Goal: Transaction & Acquisition: Purchase product/service

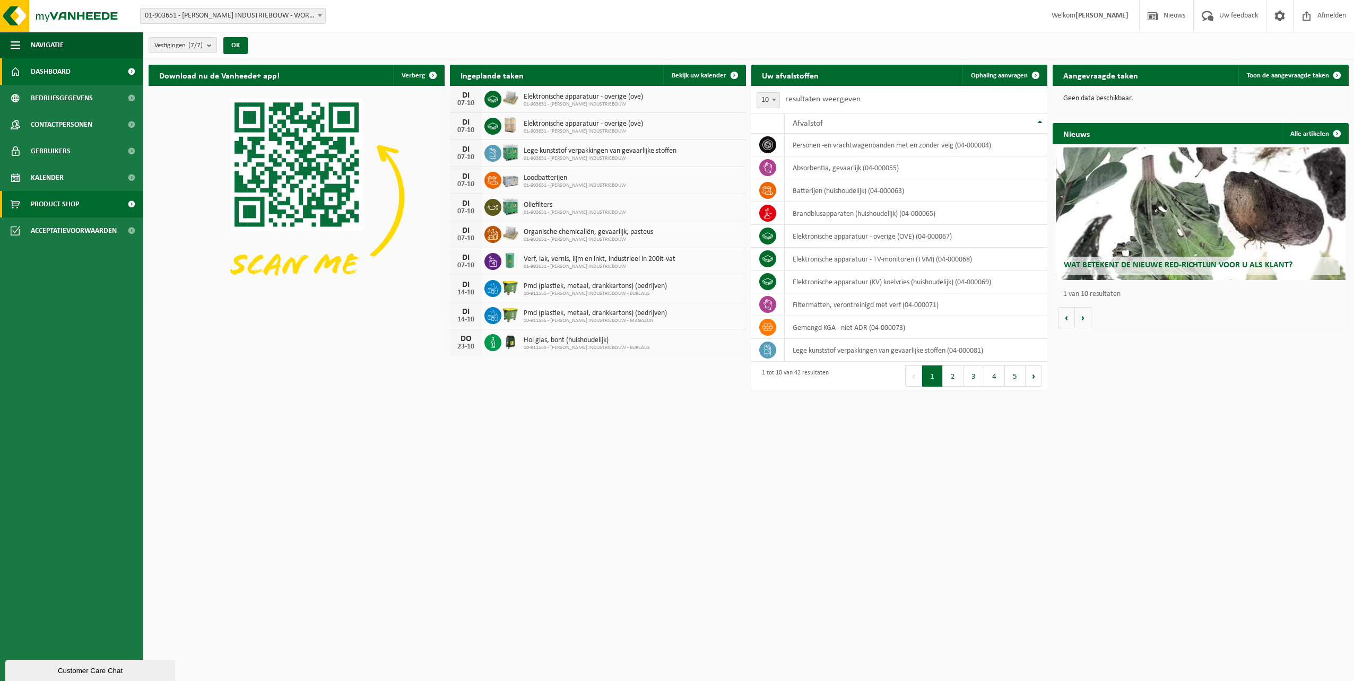
click at [43, 197] on span "Product Shop" at bounding box center [55, 204] width 48 height 27
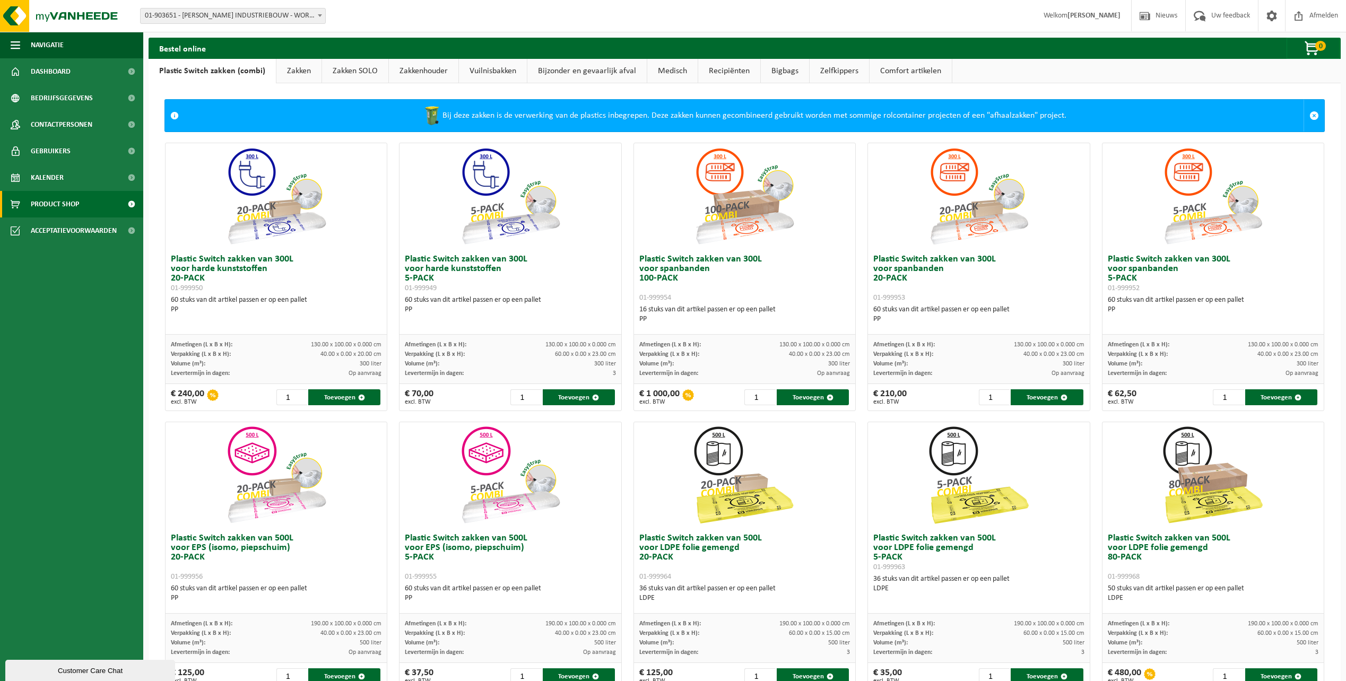
click at [298, 66] on link "Zakken" at bounding box center [298, 71] width 45 height 24
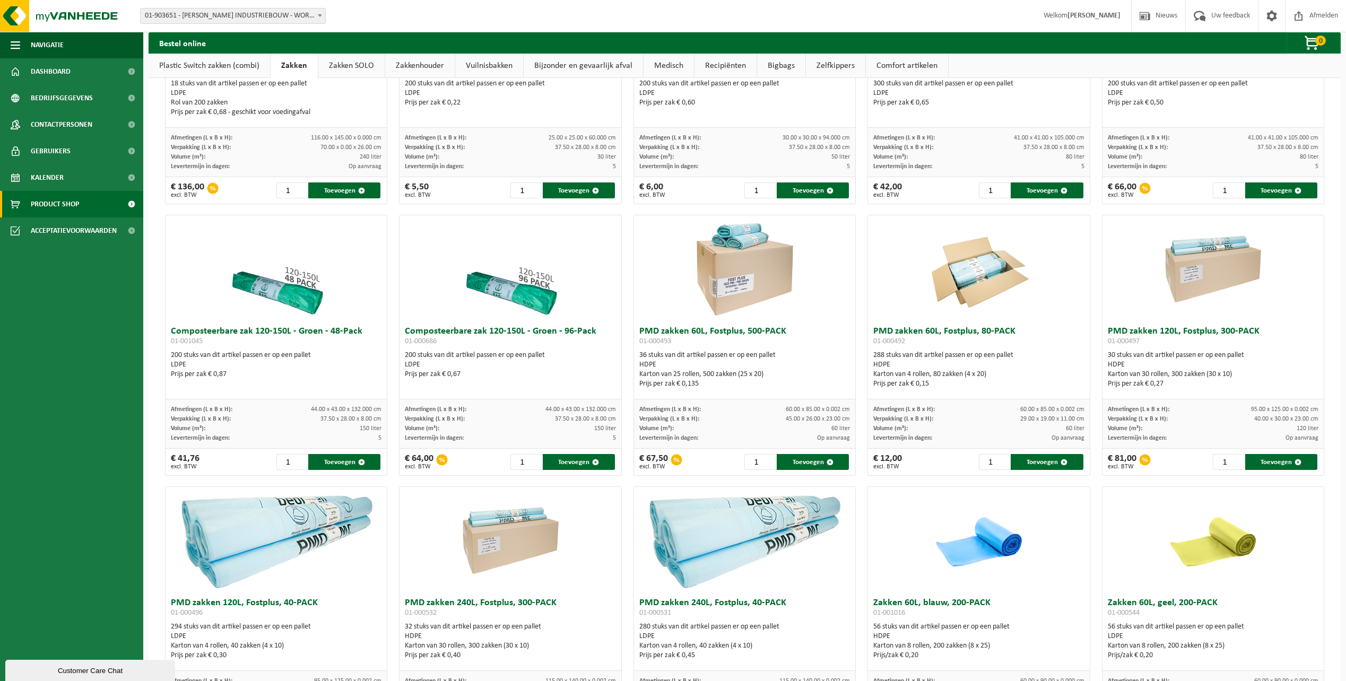
scroll to position [459, 0]
click at [1192, 275] on img at bounding box center [1213, 269] width 106 height 106
click at [1231, 460] on input "2" at bounding box center [1228, 463] width 31 height 16
click at [1261, 465] on button "Toevoegen" at bounding box center [1282, 463] width 72 height 16
type input "1"
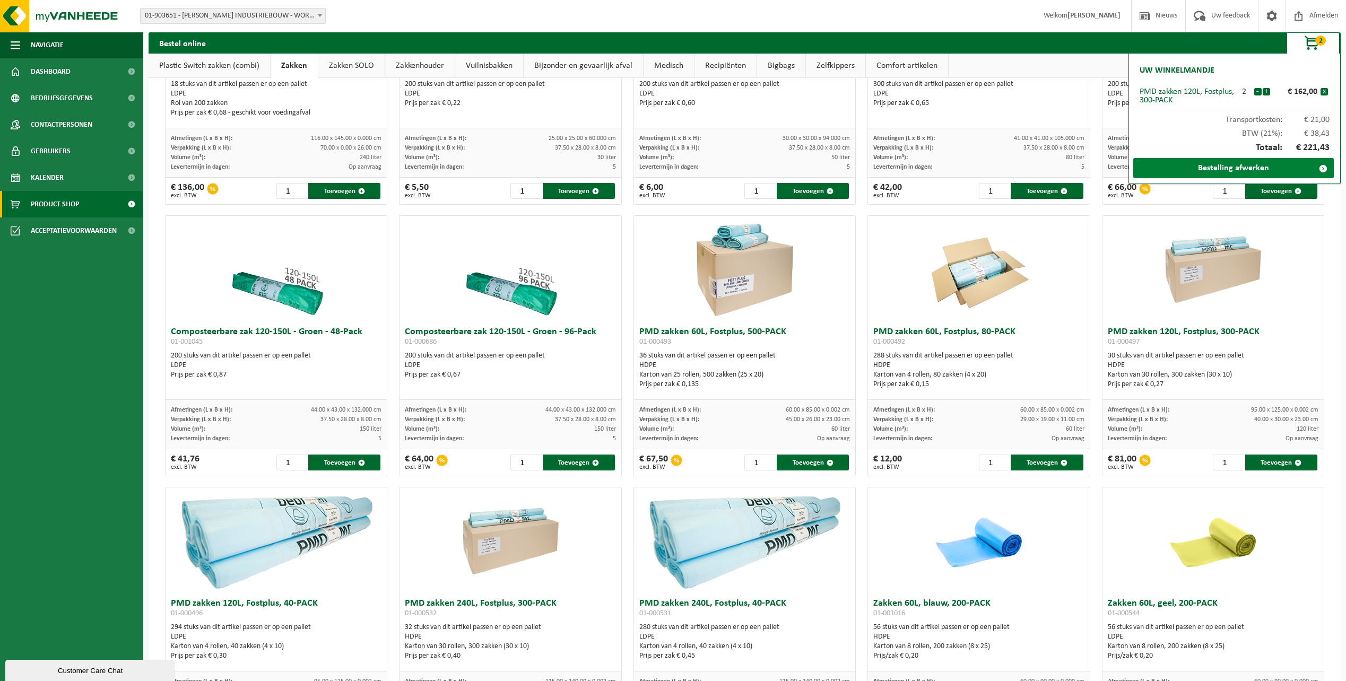
click at [1255, 169] on link "Bestelling afwerken" at bounding box center [1234, 168] width 201 height 20
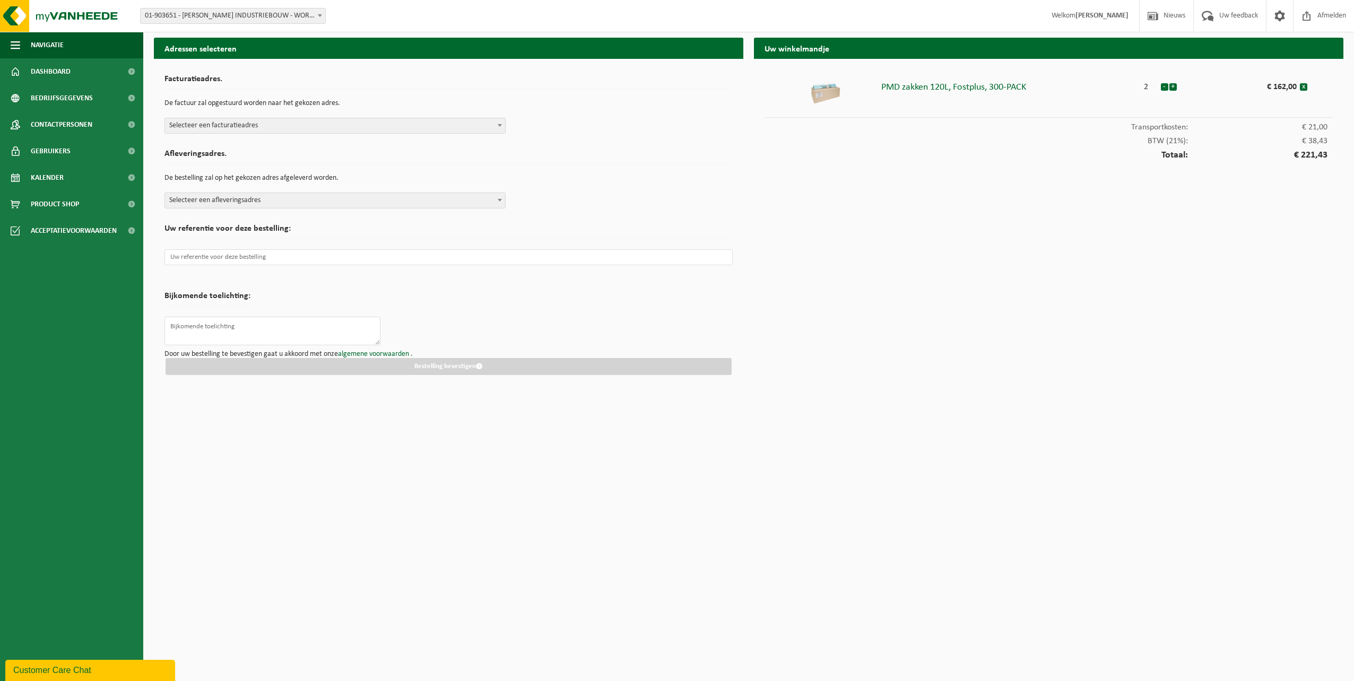
click at [229, 125] on span "Selecteer een facturatieadres" at bounding box center [335, 125] width 340 height 15
select select "1026"
click at [229, 201] on span "Selecteer een afleveringsadres" at bounding box center [335, 200] width 340 height 15
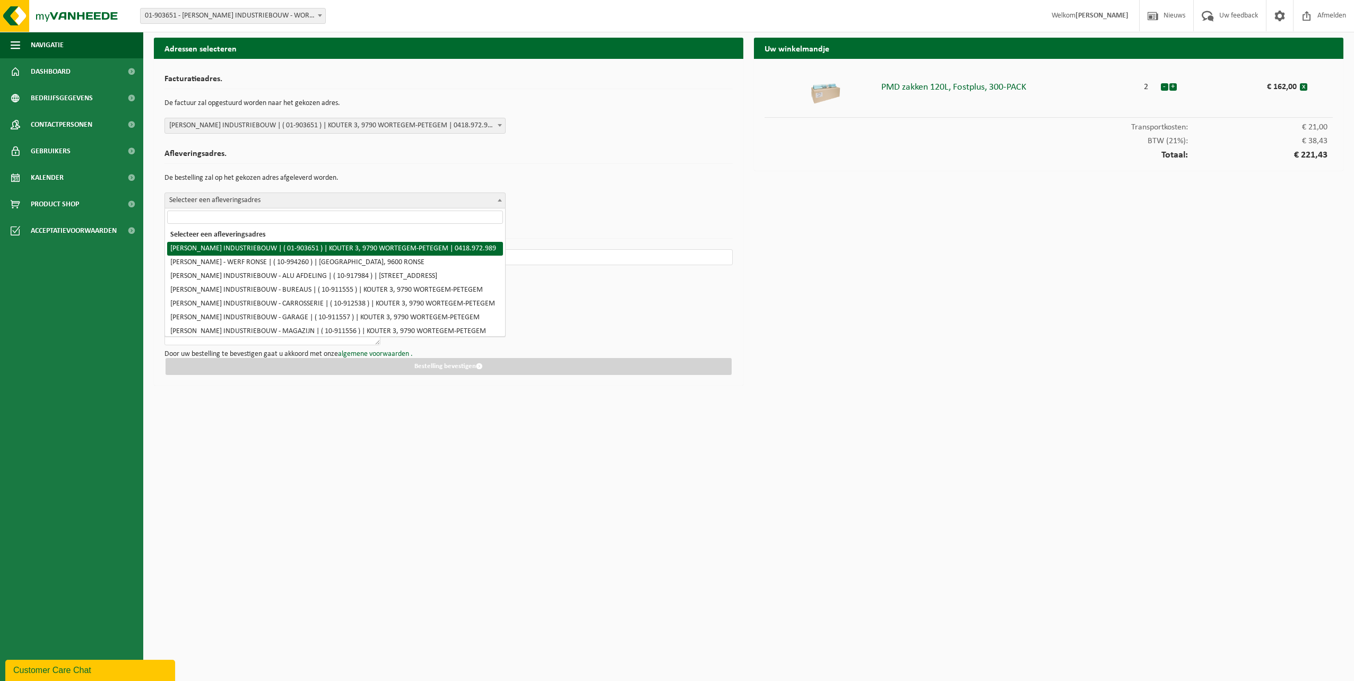
select select "1026"
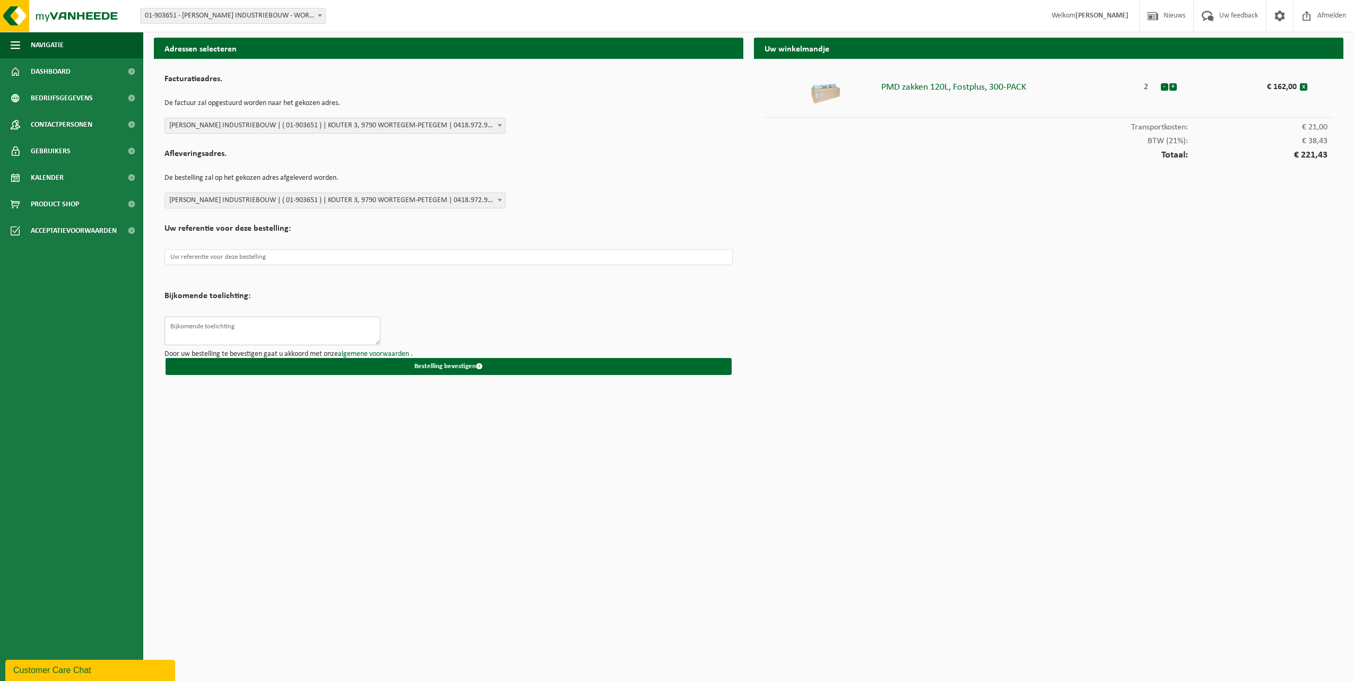
click at [193, 328] on textarea at bounding box center [273, 331] width 216 height 29
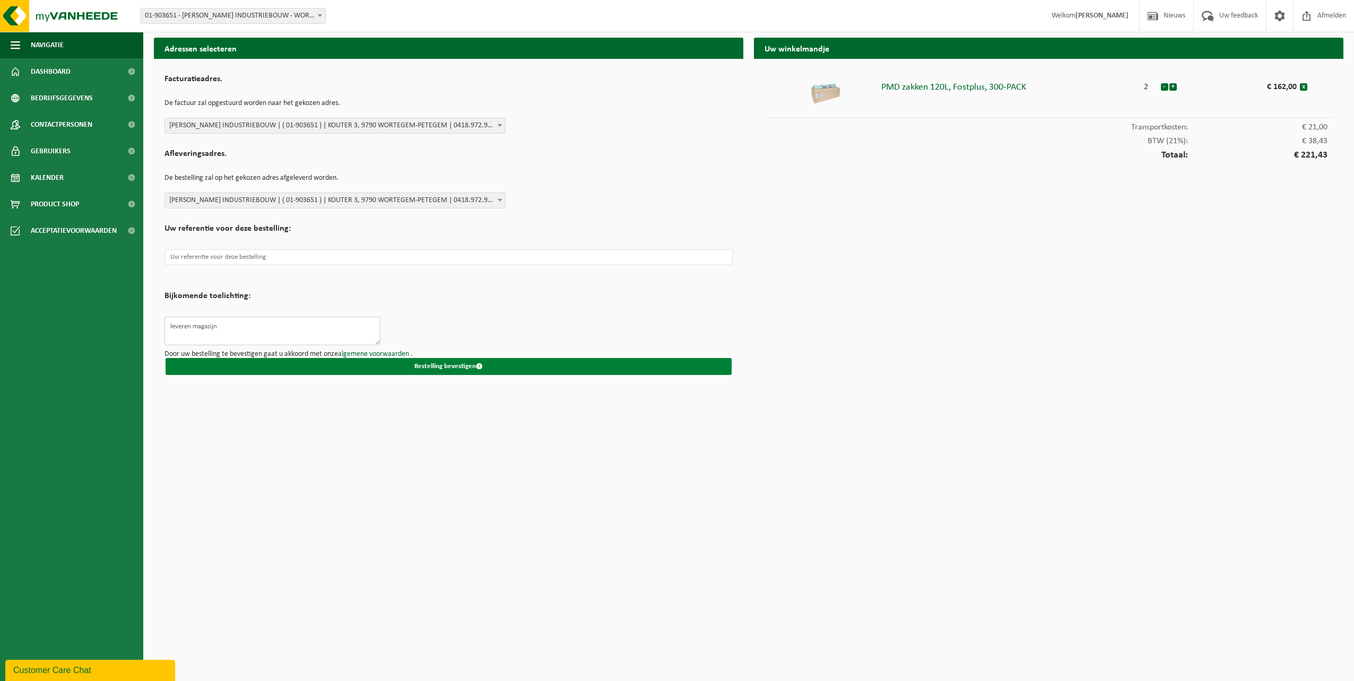
type textarea "leveren magazijn"
click at [427, 367] on button "Bestelling bevestigen" at bounding box center [449, 366] width 566 height 17
